Goal: Task Accomplishment & Management: Complete application form

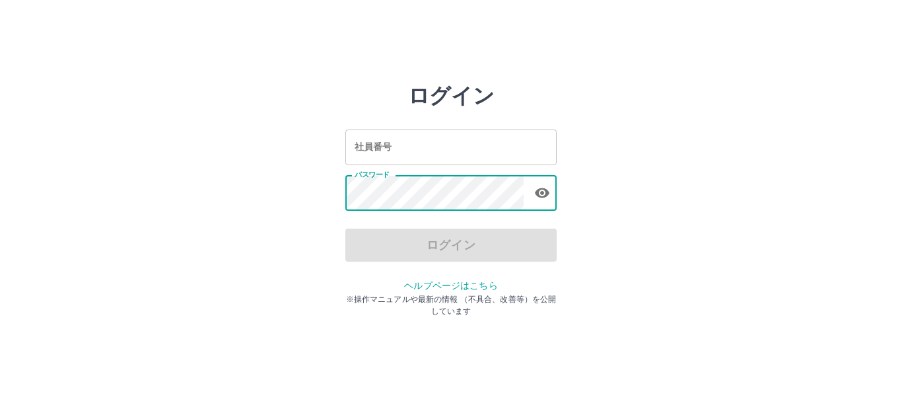
click at [430, 153] on input "社員番号" at bounding box center [450, 146] width 211 height 35
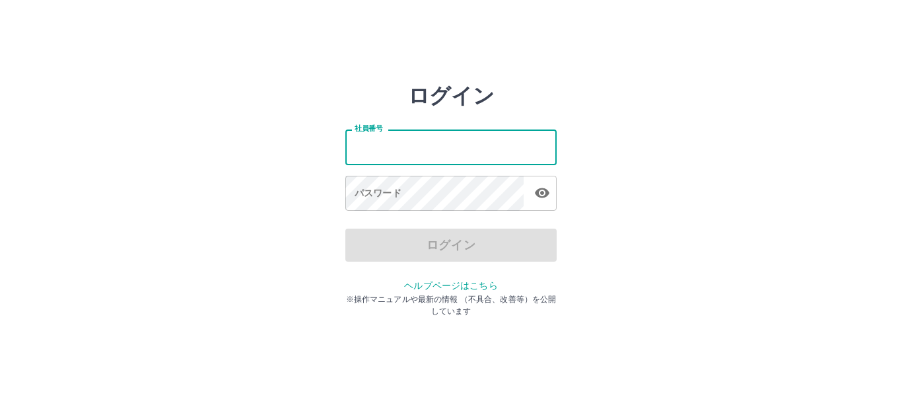
type input "*******"
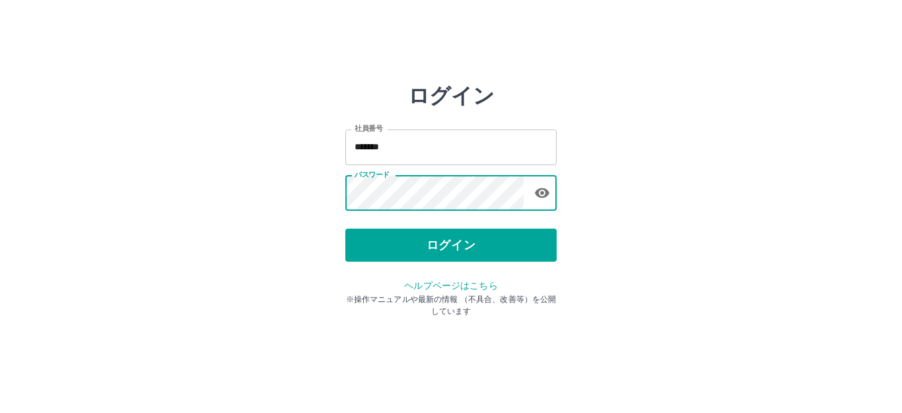
click at [436, 262] on div "ログイン 社員番号 ******* 社員番号 パスワード パスワード ログイン ヘルプページはこちら ※操作マニュアルや最新の情報 （不具合、改善等）を公開し…" at bounding box center [450, 188] width 211 height 211
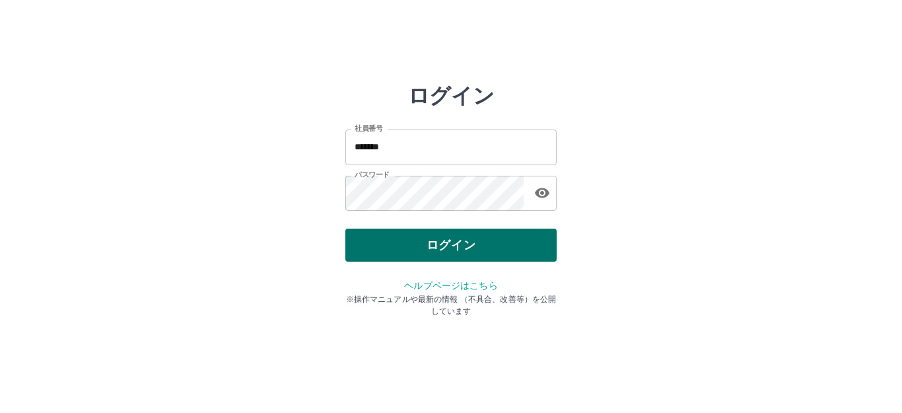
click at [436, 258] on button "ログイン" at bounding box center [450, 244] width 211 height 33
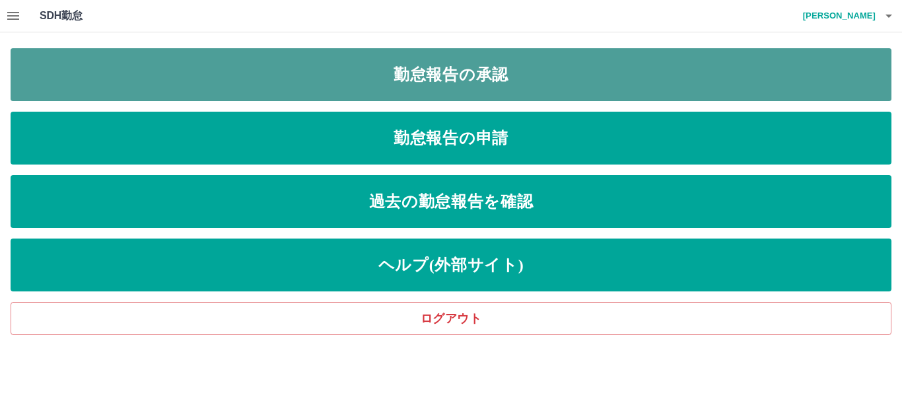
click at [453, 67] on link "勤怠報告の承認" at bounding box center [451, 74] width 881 height 53
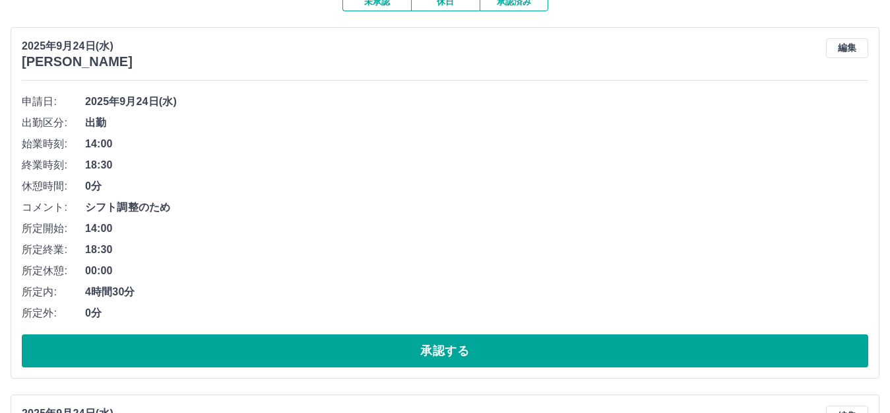
scroll to position [132, 0]
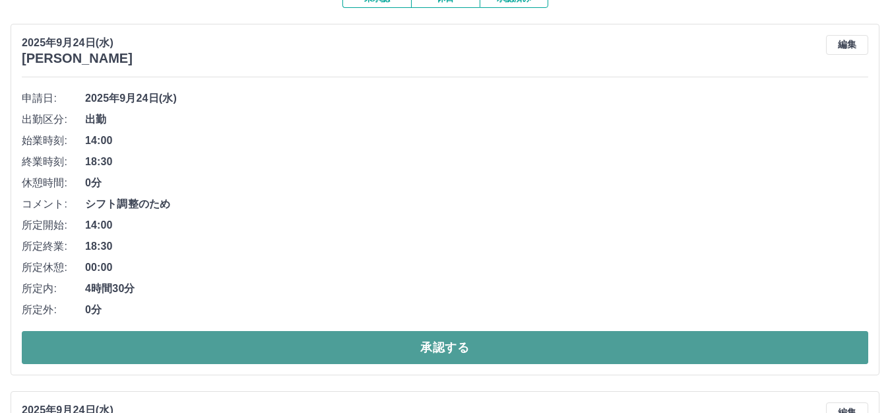
click at [394, 356] on button "承認する" at bounding box center [445, 347] width 847 height 33
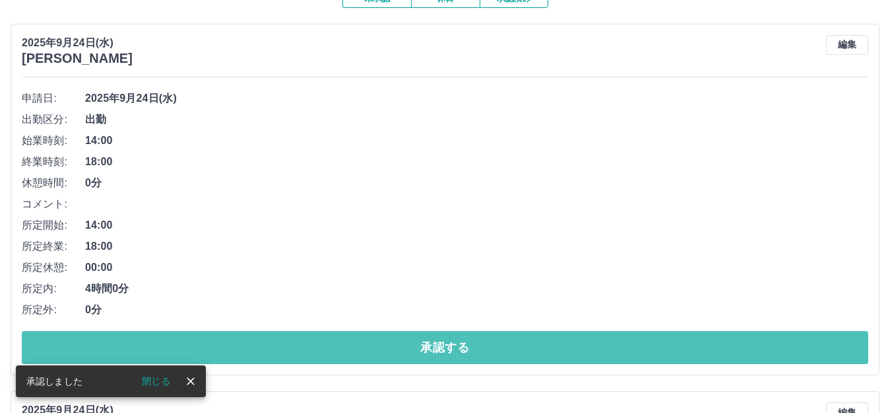
click at [394, 356] on button "承認する" at bounding box center [445, 347] width 847 height 33
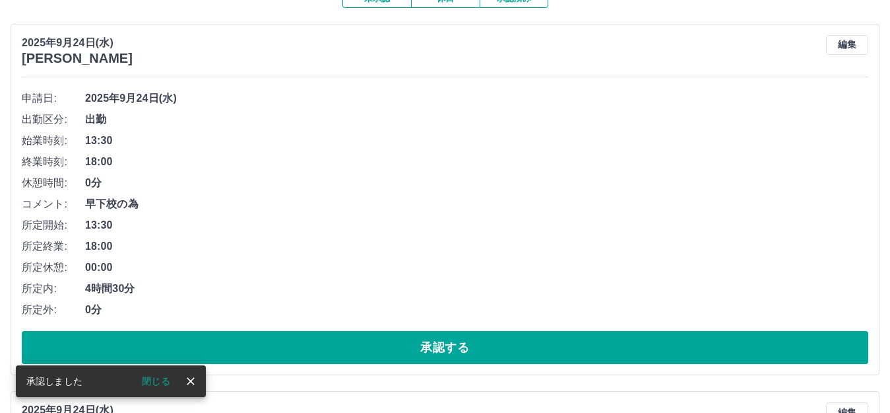
click at [394, 356] on button "承認する" at bounding box center [445, 347] width 847 height 33
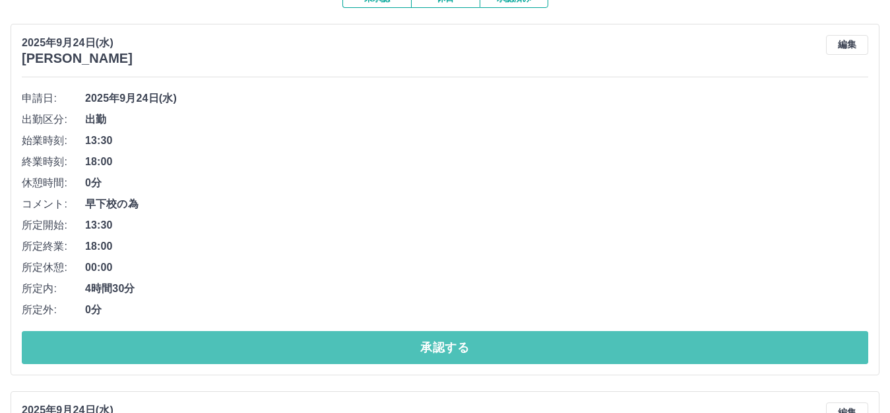
click at [394, 356] on button "承認する" at bounding box center [445, 347] width 847 height 33
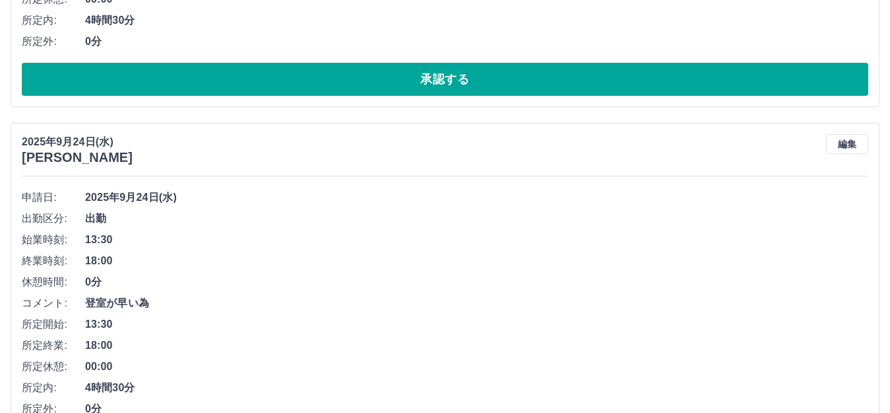
scroll to position [462, 0]
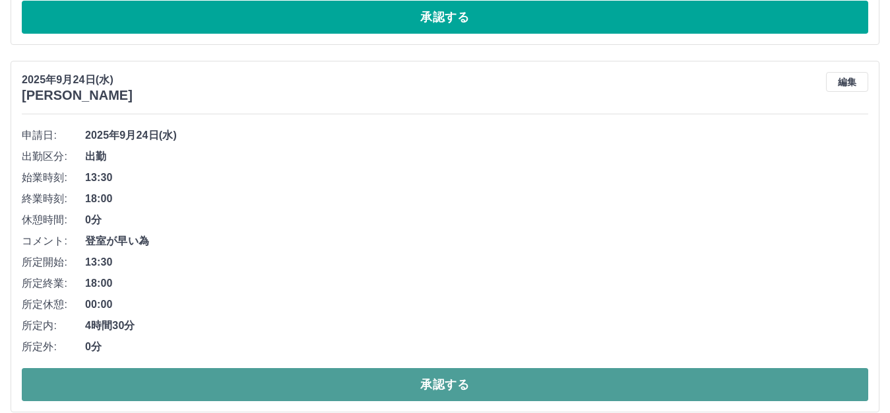
click at [387, 383] on button "承認する" at bounding box center [445, 384] width 847 height 33
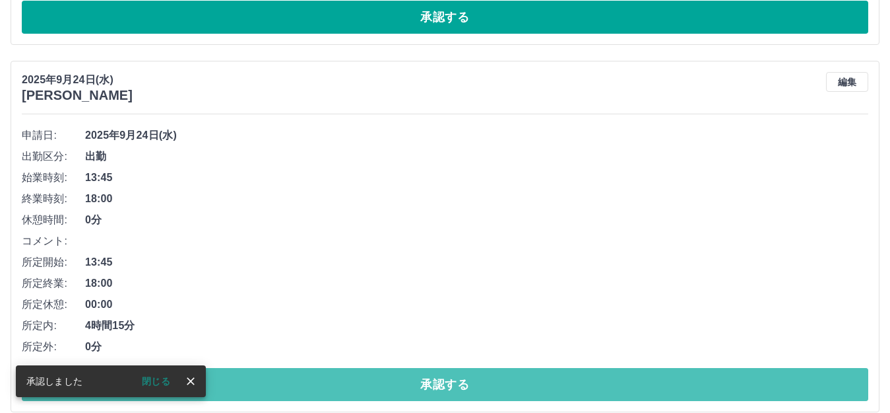
click at [329, 382] on button "承認する" at bounding box center [445, 384] width 847 height 33
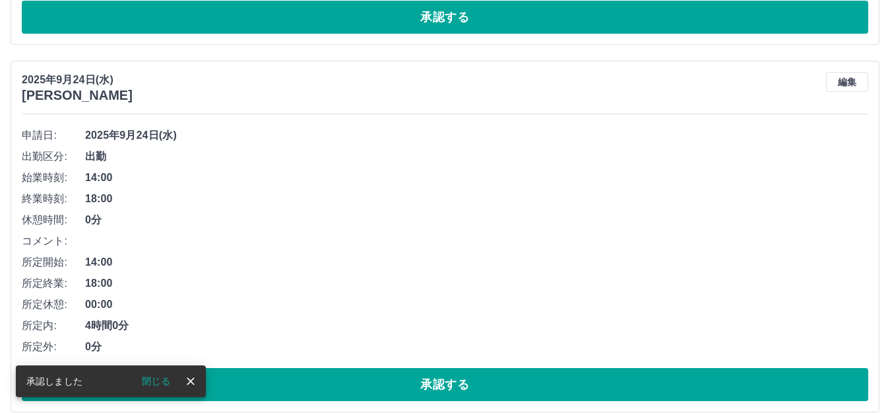
click at [329, 382] on button "承認する" at bounding box center [445, 384] width 847 height 33
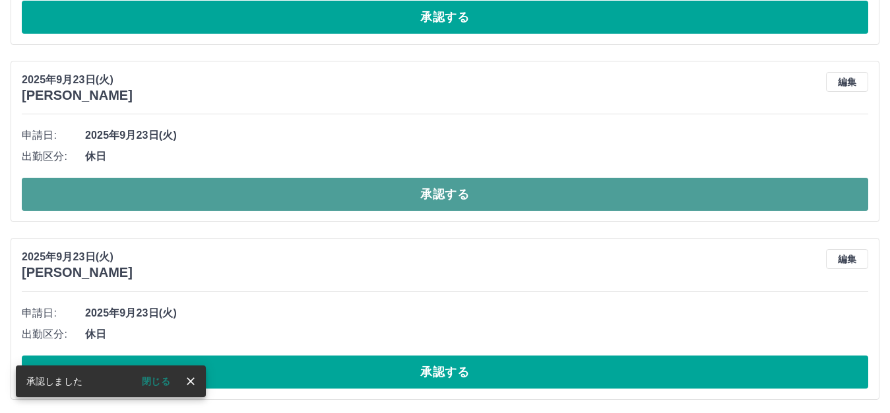
click at [296, 191] on button "承認する" at bounding box center [445, 194] width 847 height 33
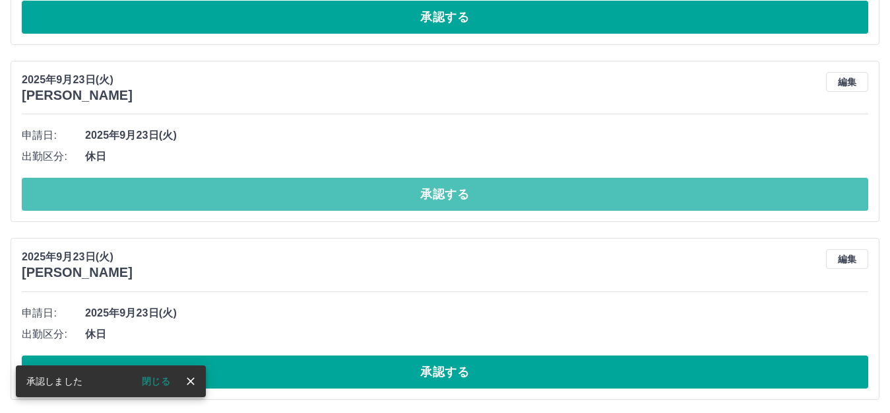
click at [296, 191] on button "承認する" at bounding box center [445, 194] width 847 height 33
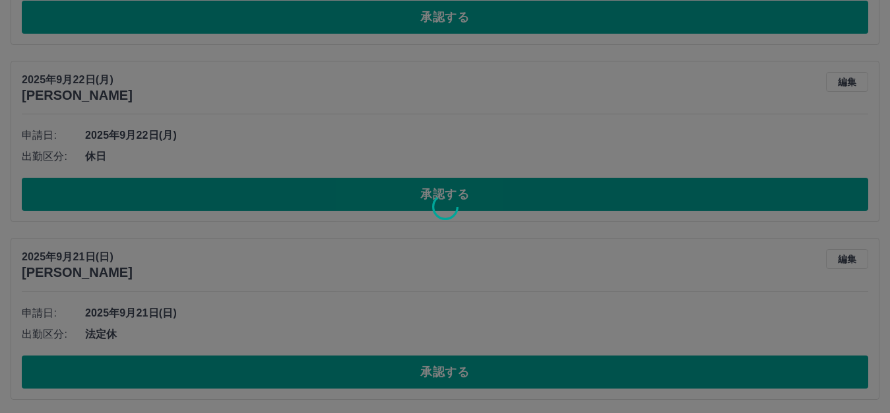
scroll to position [288, 0]
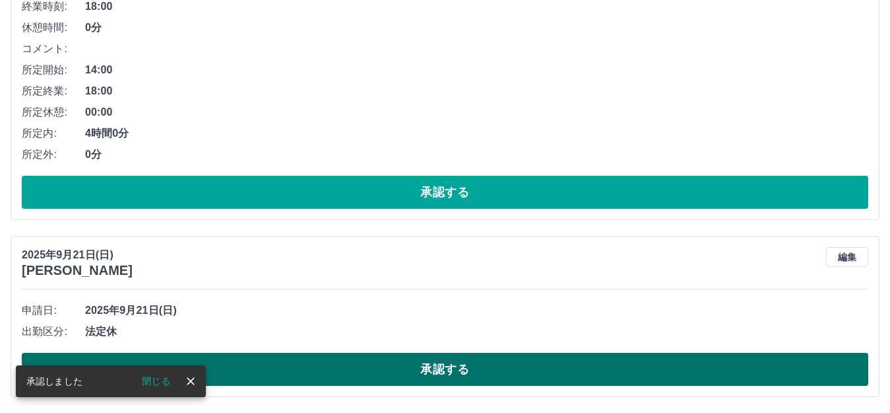
click at [325, 370] on button "承認する" at bounding box center [445, 368] width 847 height 33
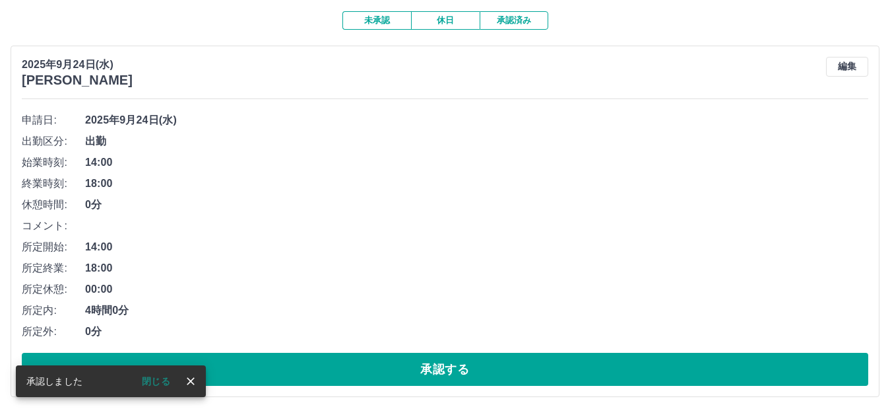
scroll to position [112, 0]
click at [325, 370] on button "承認する" at bounding box center [445, 368] width 847 height 33
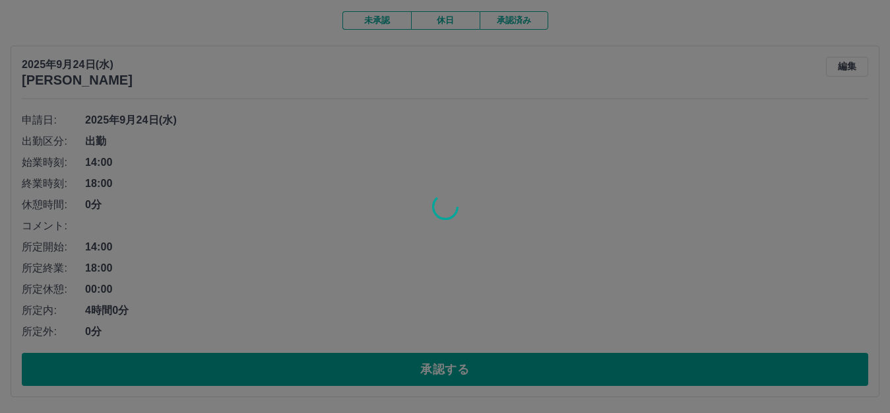
scroll to position [0, 0]
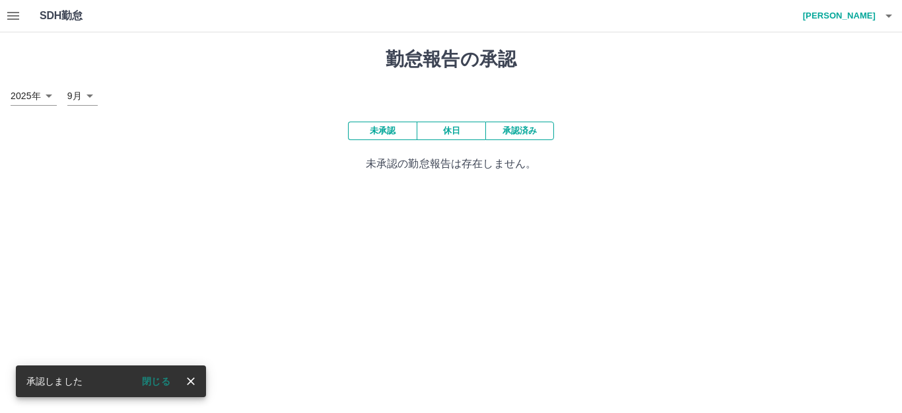
click at [12, 15] on icon "button" at bounding box center [13, 16] width 16 height 16
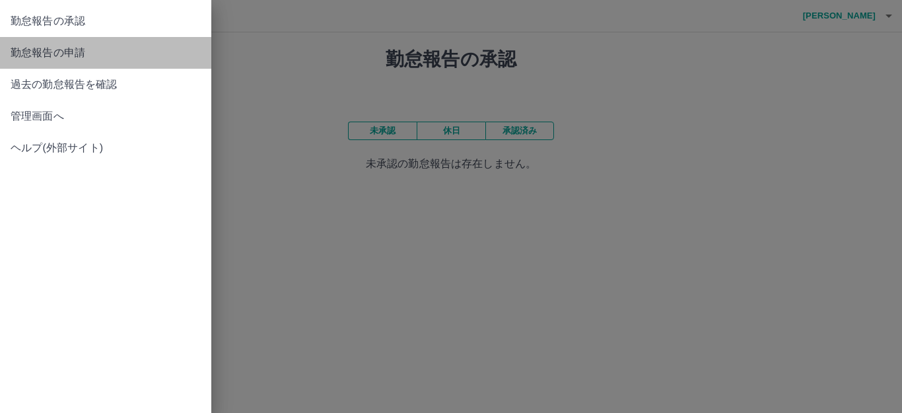
click at [22, 49] on span "勤怠報告の申請" at bounding box center [106, 53] width 190 height 16
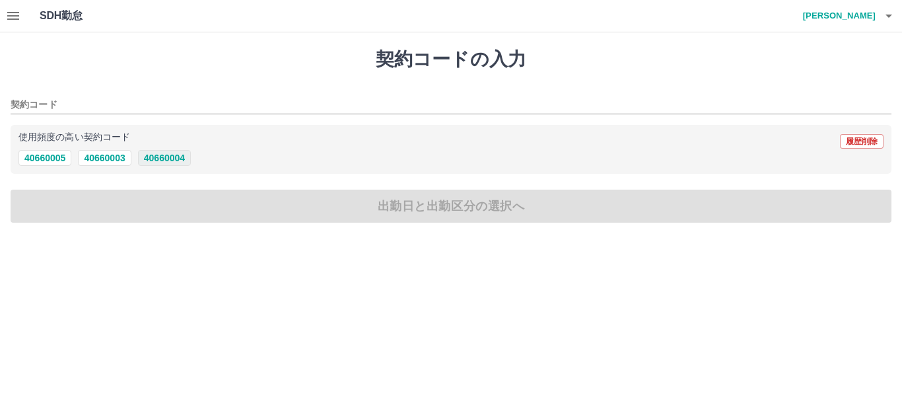
click at [176, 156] on button "40660004" at bounding box center [164, 158] width 53 height 16
type input "********"
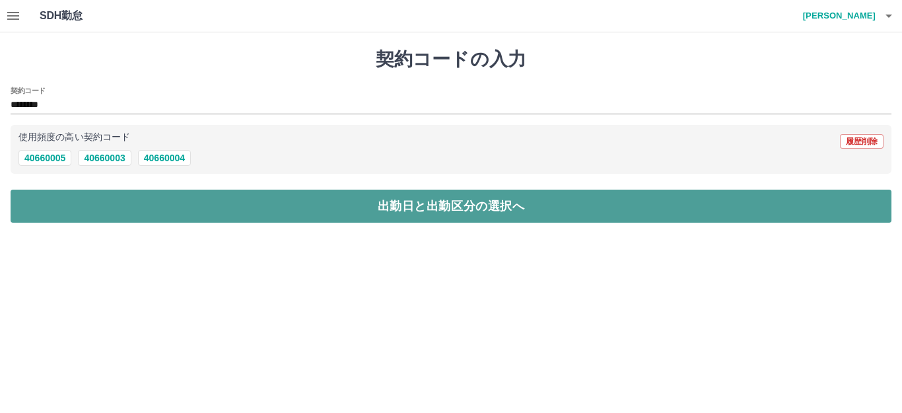
click at [189, 209] on button "出勤日と出勤区分の選択へ" at bounding box center [451, 205] width 881 height 33
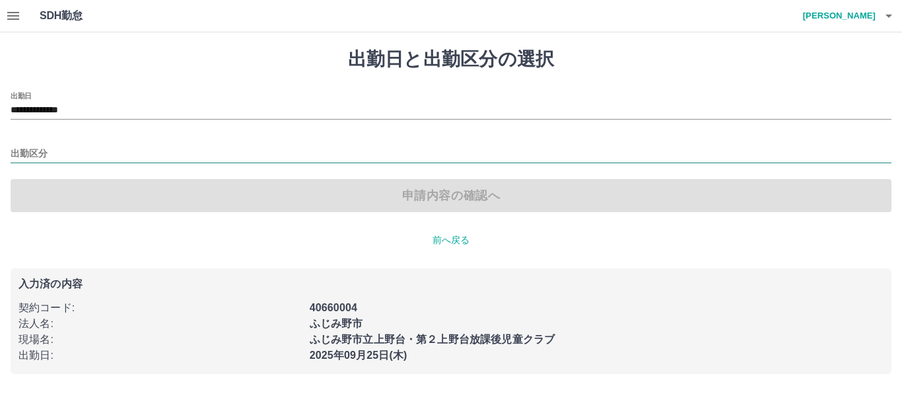
click at [53, 147] on input "出勤区分" at bounding box center [451, 154] width 881 height 17
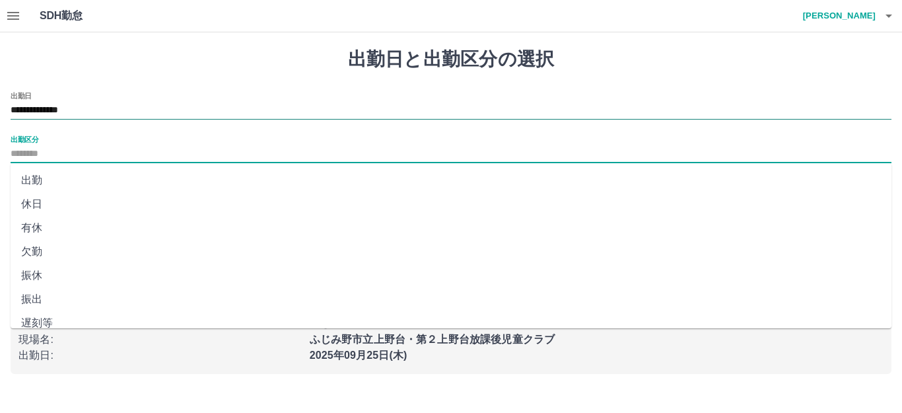
click at [100, 108] on input "**********" at bounding box center [451, 110] width 881 height 17
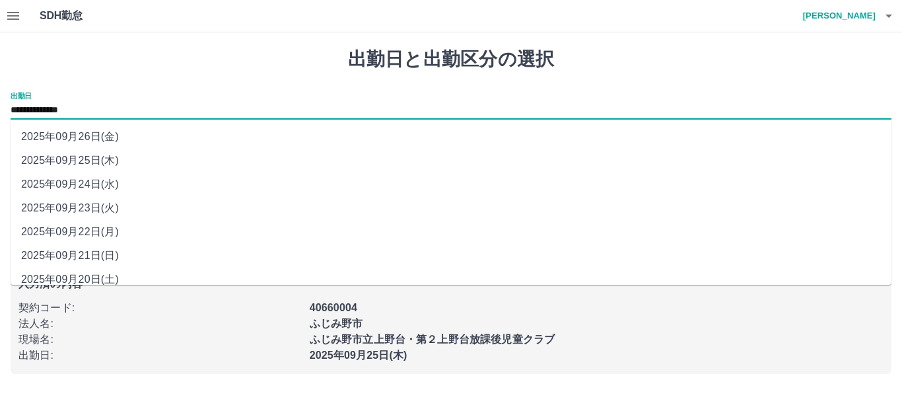
click at [96, 188] on li "2025年09月24日(水)" at bounding box center [451, 184] width 881 height 24
type input "**********"
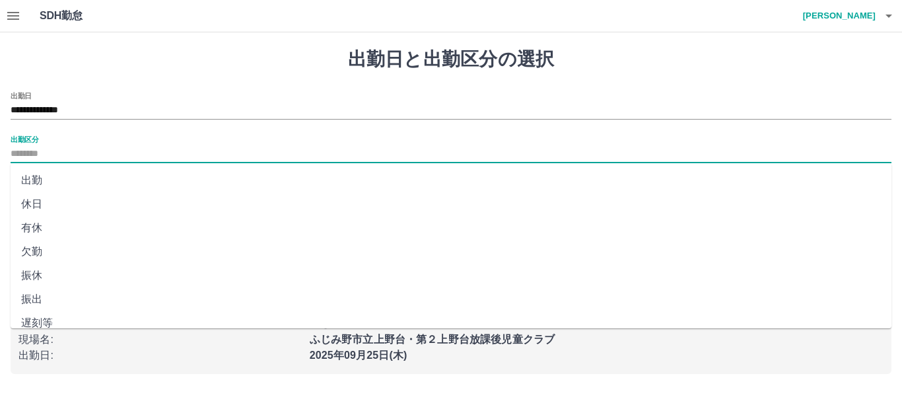
click at [55, 153] on input "出勤区分" at bounding box center [451, 154] width 881 height 17
click at [37, 177] on li "出勤" at bounding box center [451, 180] width 881 height 24
type input "**"
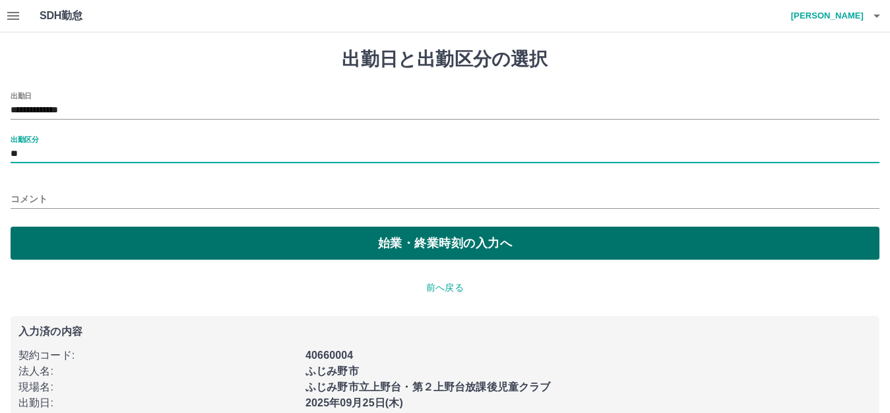
click at [58, 245] on button "始業・終業時刻の入力へ" at bounding box center [445, 242] width 869 height 33
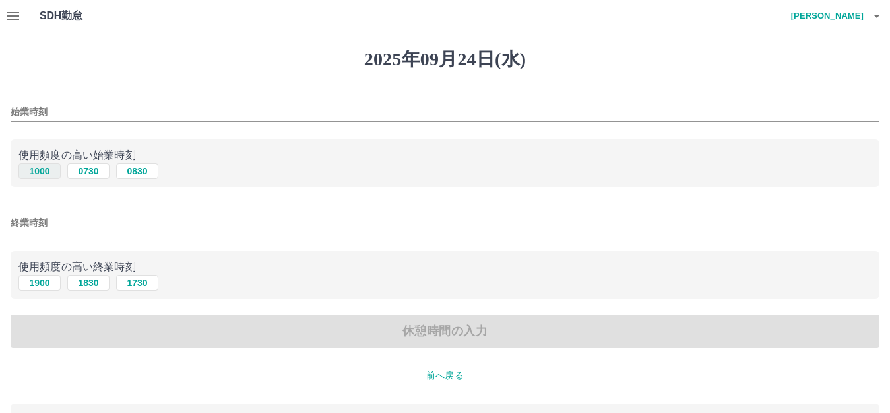
click at [32, 172] on button "1000" at bounding box center [39, 171] width 42 height 16
type input "****"
drag, startPoint x: 36, startPoint y: 283, endPoint x: 42, endPoint y: 290, distance: 10.3
click at [36, 281] on button "1900" at bounding box center [39, 283] width 42 height 16
type input "****"
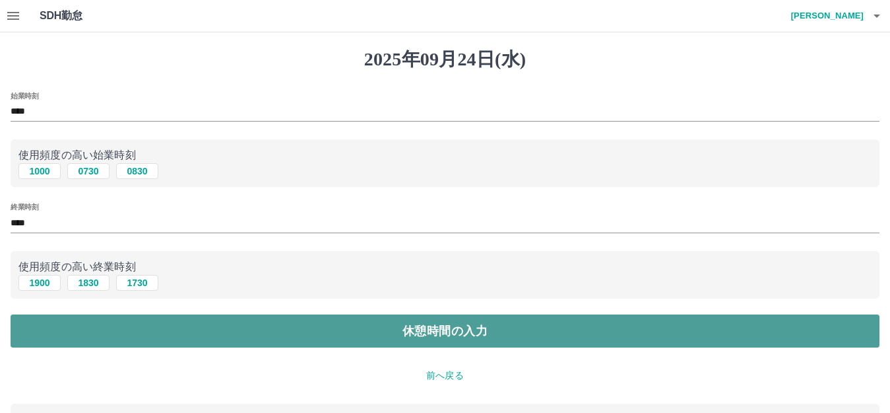
click at [50, 319] on button "休憩時間の入力" at bounding box center [445, 330] width 869 height 33
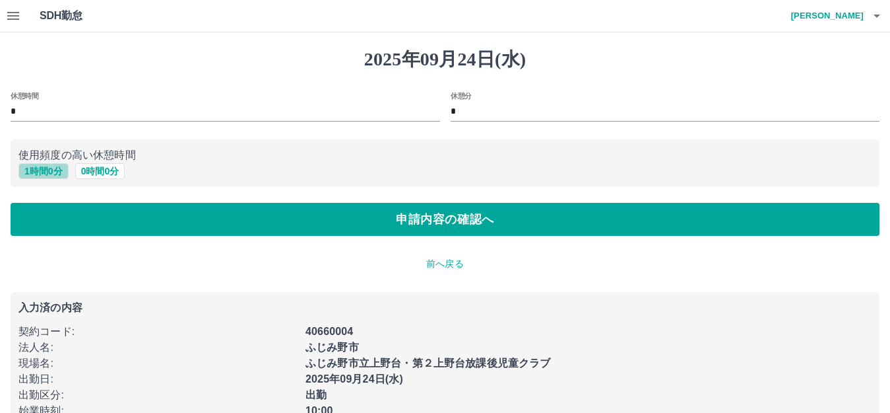
click at [44, 168] on button "1 時間 0 分" at bounding box center [43, 171] width 50 height 16
type input "*"
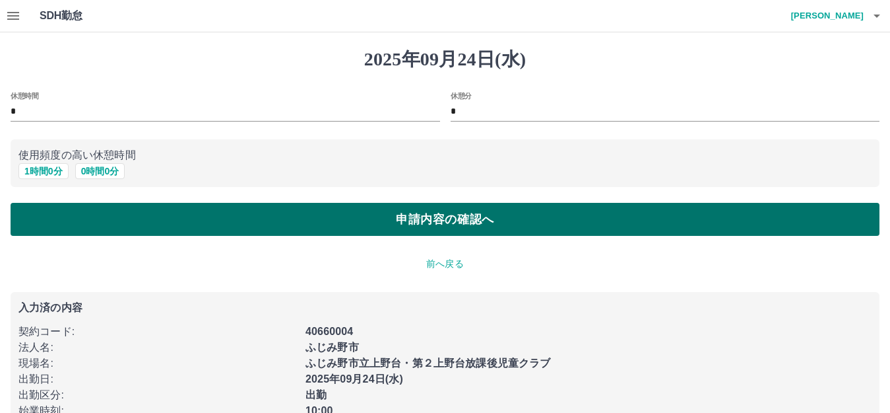
click at [58, 212] on button "申請内容の確認へ" at bounding box center [445, 219] width 869 height 33
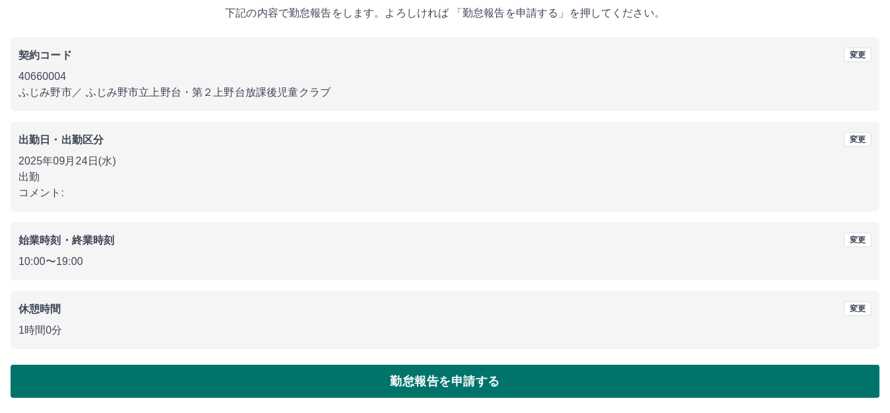
scroll to position [82, 0]
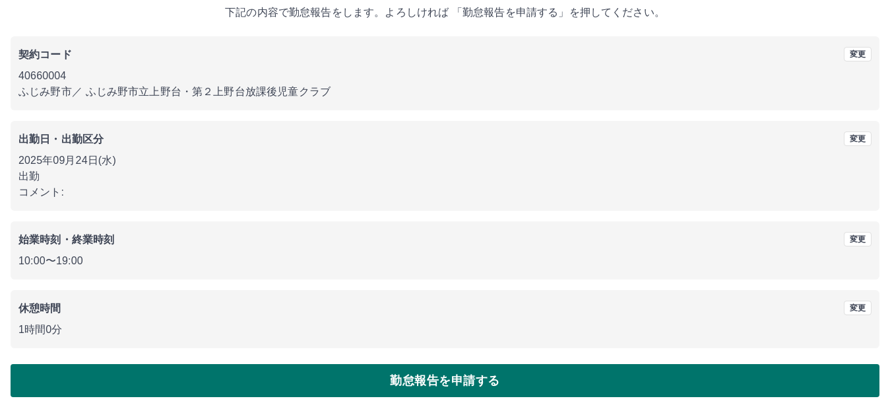
click at [391, 381] on button "勤怠報告を申請する" at bounding box center [445, 380] width 869 height 33
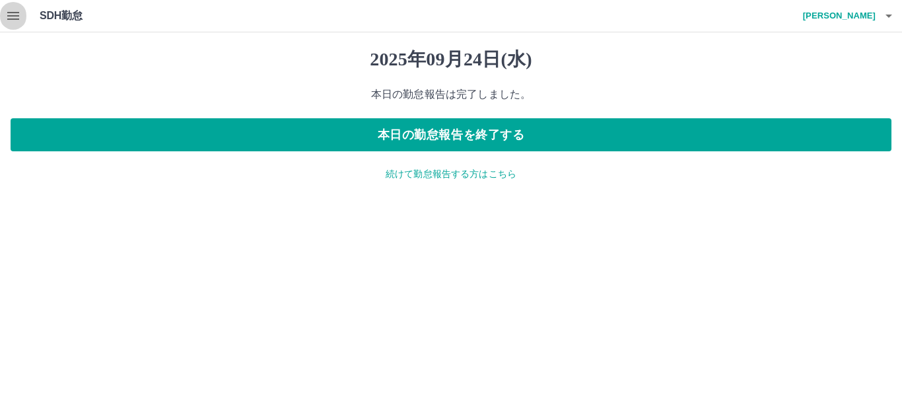
click at [12, 18] on icon "button" at bounding box center [13, 16] width 16 height 16
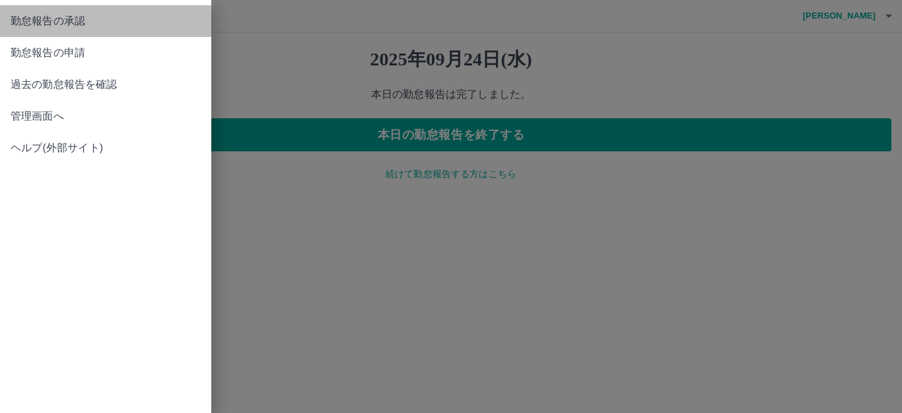
click at [53, 28] on span "勤怠報告の承認" at bounding box center [106, 21] width 190 height 16
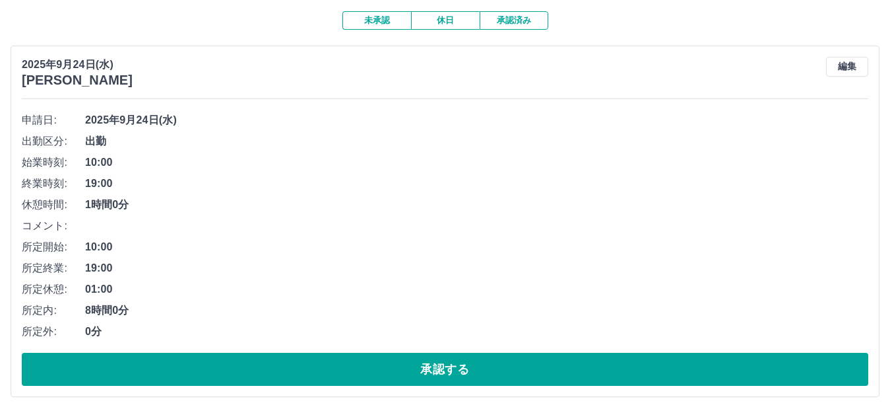
scroll to position [112, 0]
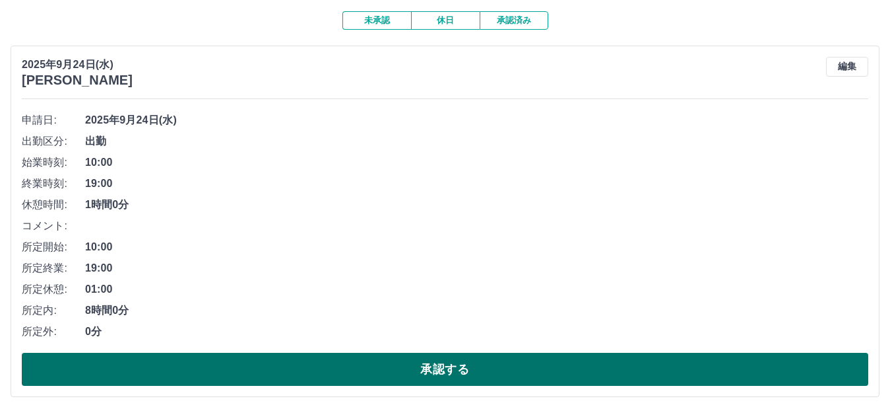
click at [260, 370] on button "承認する" at bounding box center [445, 368] width 847 height 33
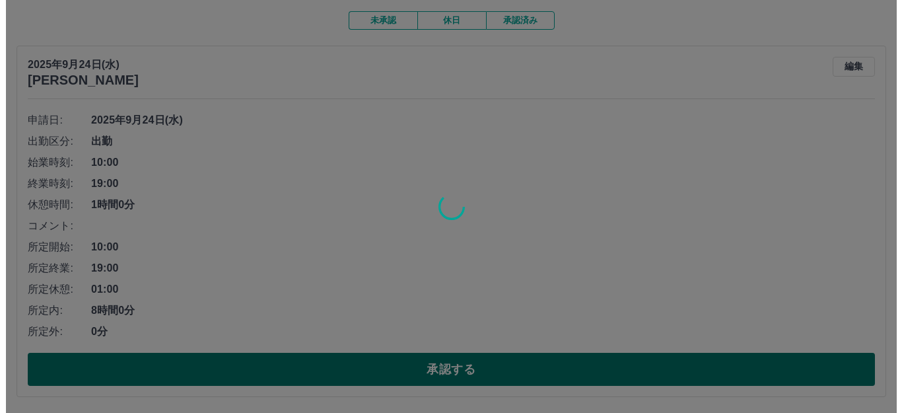
scroll to position [0, 0]
